Goal: Information Seeking & Learning: Learn about a topic

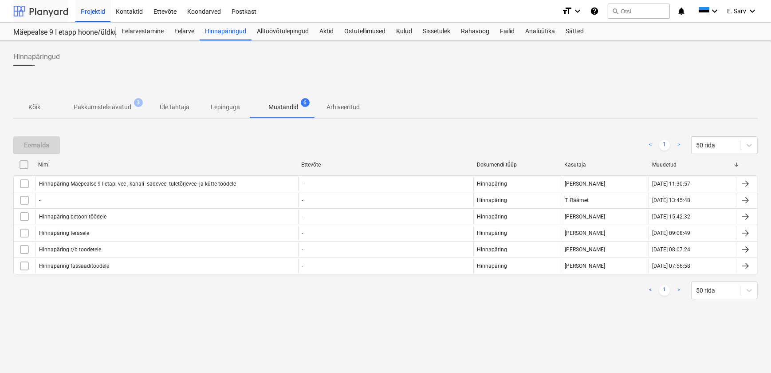
click at [40, 12] on div at bounding box center [40, 11] width 55 height 22
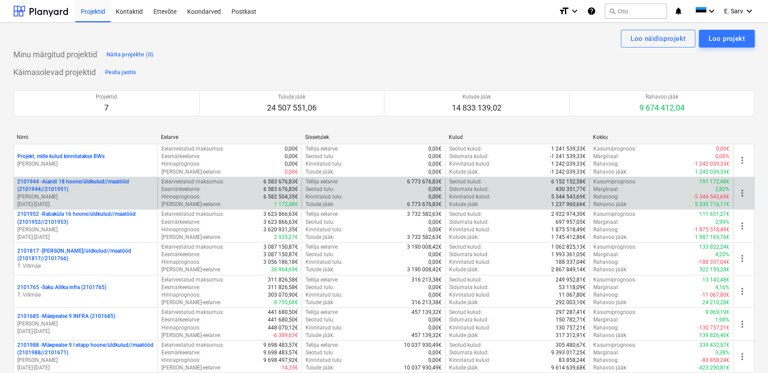
click at [85, 184] on p "2101944 - Aiandi 18 hoone/üldkulud//maatööd (2101944//2101951)" at bounding box center [85, 185] width 137 height 15
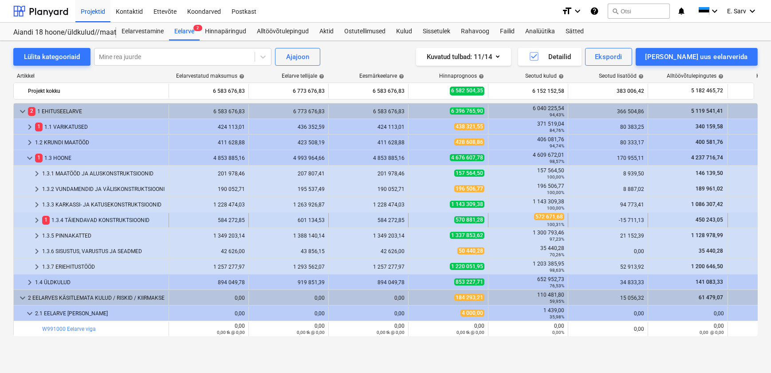
click at [73, 218] on div "1 1.3.4 TÄIENDAVAD KONSTRUKTSIOONID" at bounding box center [103, 220] width 123 height 14
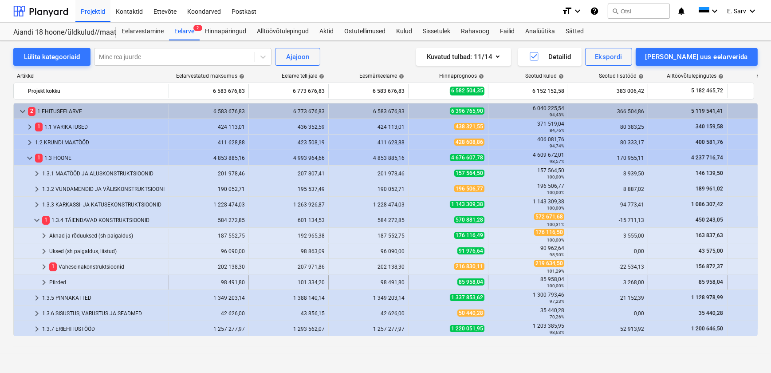
click at [63, 281] on div "Piirded" at bounding box center [107, 282] width 116 height 14
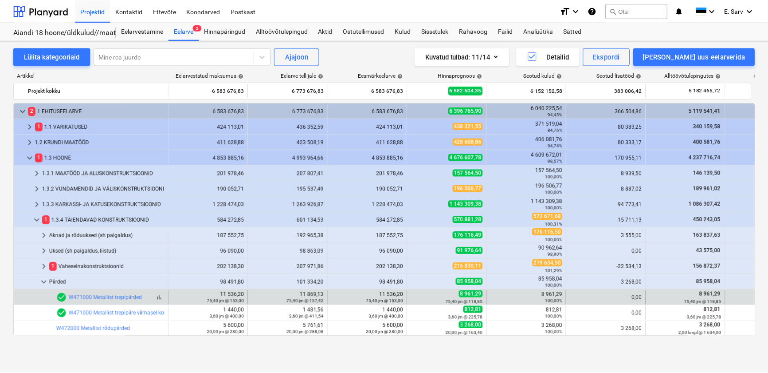
scroll to position [40, 0]
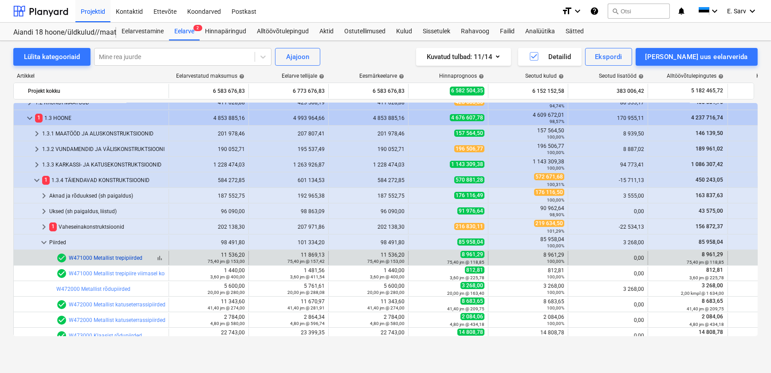
click at [120, 255] on link "W471000 Metallist trepipiirded" at bounding box center [106, 258] width 74 height 6
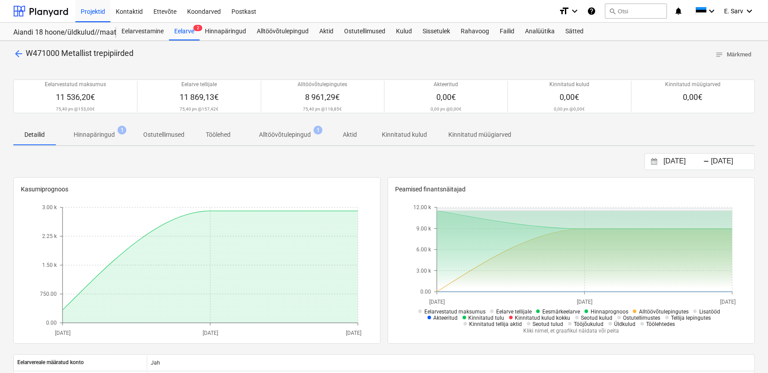
click at [291, 133] on p "Alltöövõtulepingud" at bounding box center [285, 134] width 52 height 9
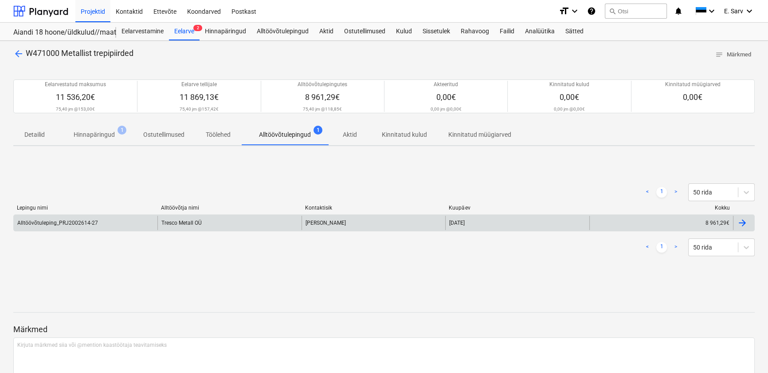
click at [182, 222] on div "Tresco Metall OÜ" at bounding box center [229, 223] width 144 height 14
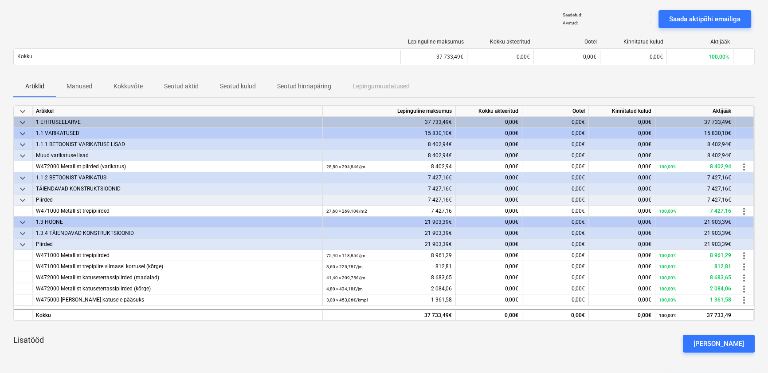
scroll to position [80, 0]
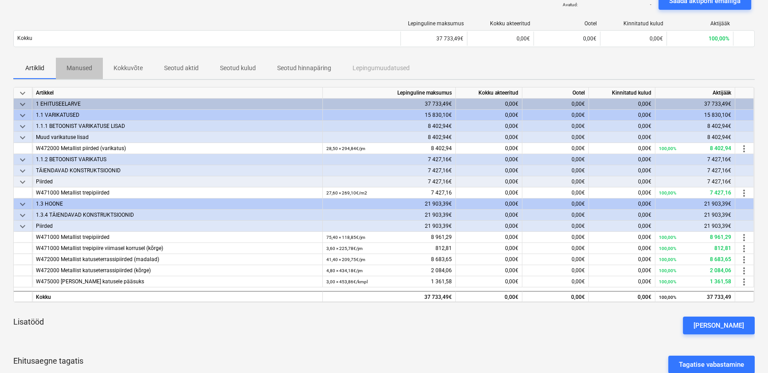
click at [73, 65] on p "Manused" at bounding box center [80, 67] width 26 height 9
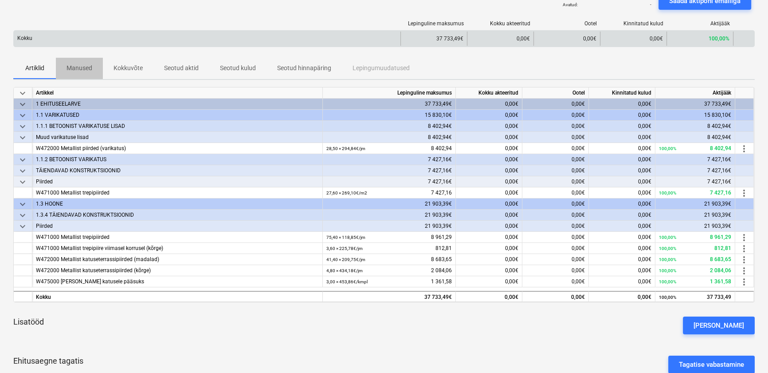
scroll to position [59, 0]
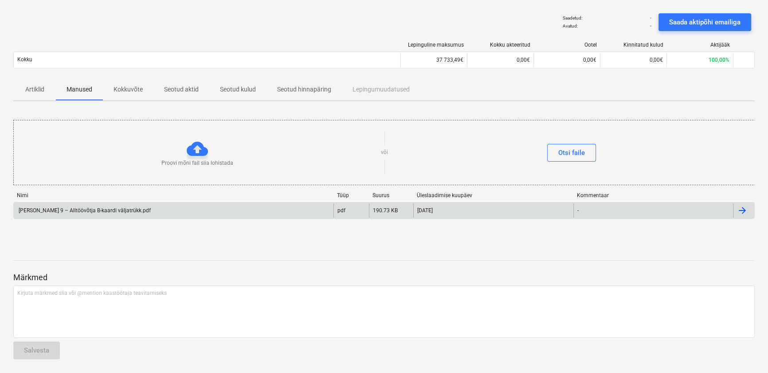
click at [69, 210] on div "[PERSON_NAME] 9 – Alltöövõtja B-kaardi väljatrükk.pdf" at bounding box center [84, 210] width 134 height 6
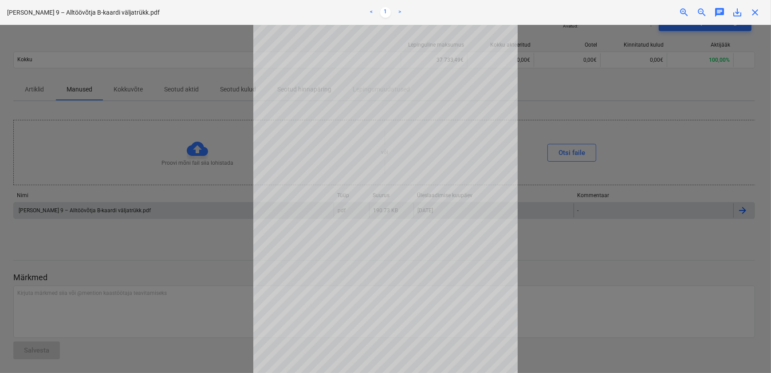
click at [546, 87] on div at bounding box center [385, 199] width 771 height 348
click at [757, 12] on span "close" at bounding box center [755, 12] width 11 height 11
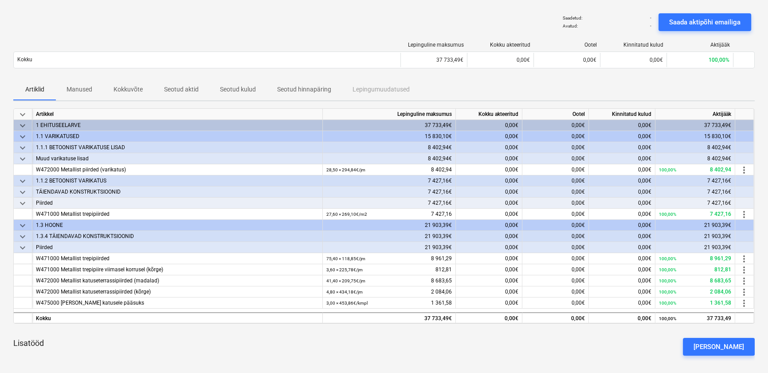
scroll to position [80, 0]
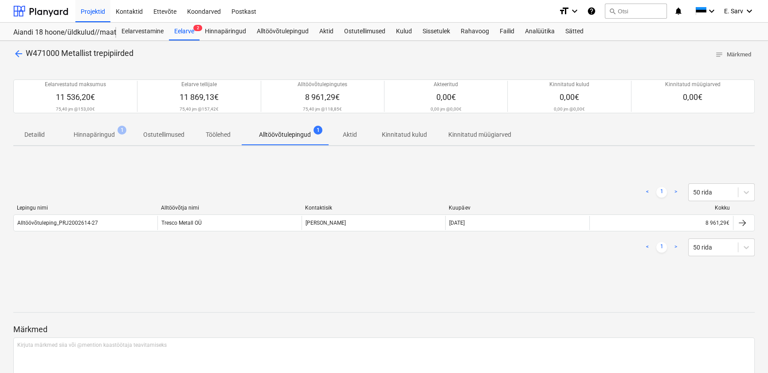
click at [101, 134] on p "Hinnapäringud" at bounding box center [94, 134] width 41 height 9
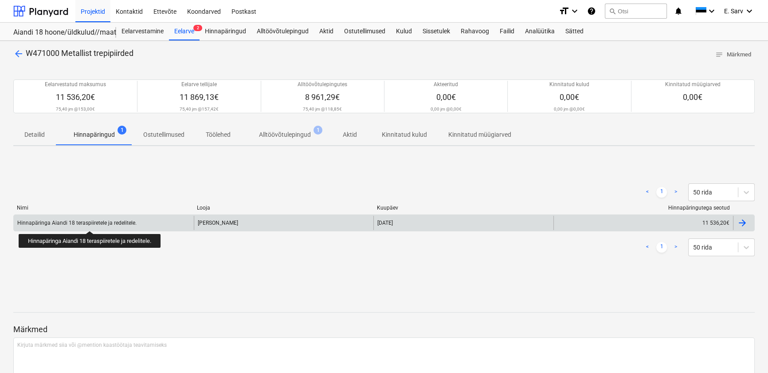
click at [91, 223] on div "Hinnapäringa Aiandi 18 teraspiiretele ja redelitele." at bounding box center [76, 223] width 119 height 6
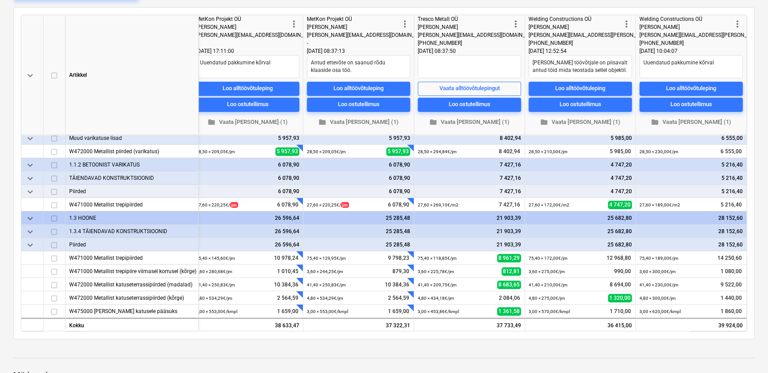
scroll to position [46, 461]
type textarea "x"
